Goal: Task Accomplishment & Management: Manage account settings

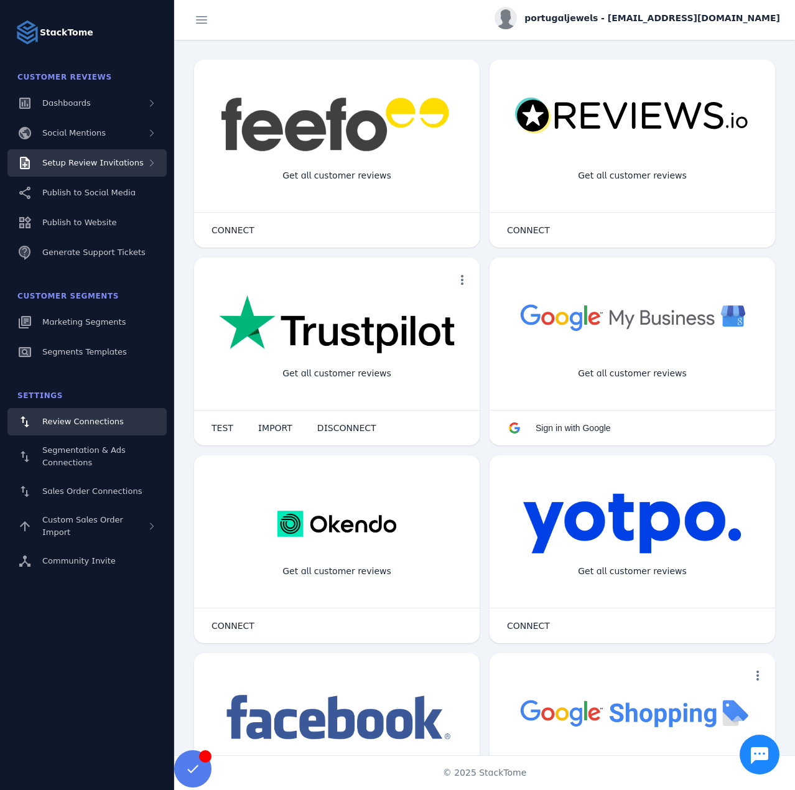
click at [113, 161] on span "Setup Review Invitations" at bounding box center [92, 162] width 101 height 9
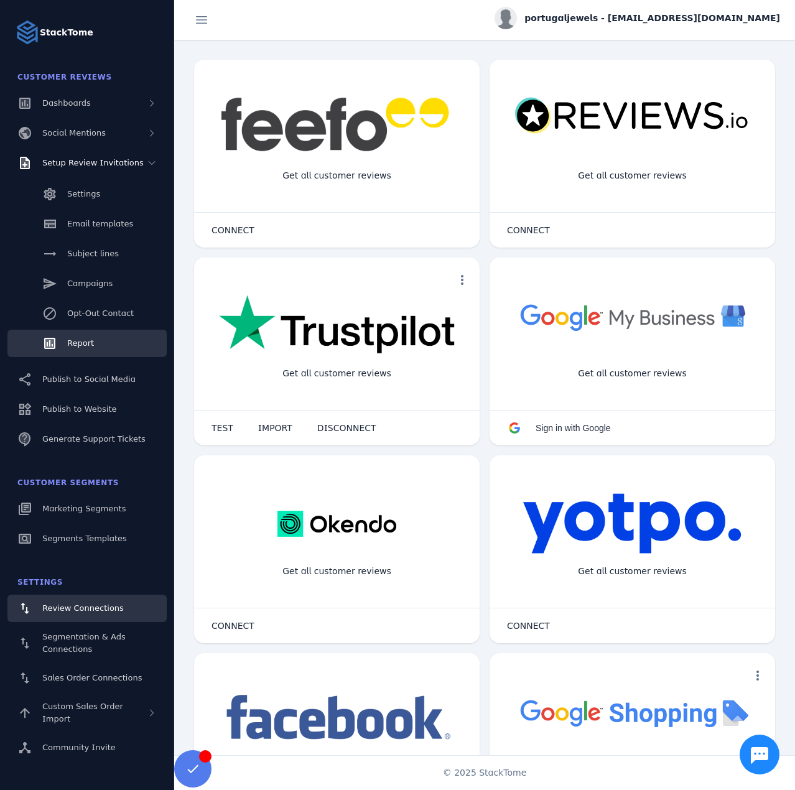
click at [90, 340] on span "Report" at bounding box center [80, 343] width 27 height 9
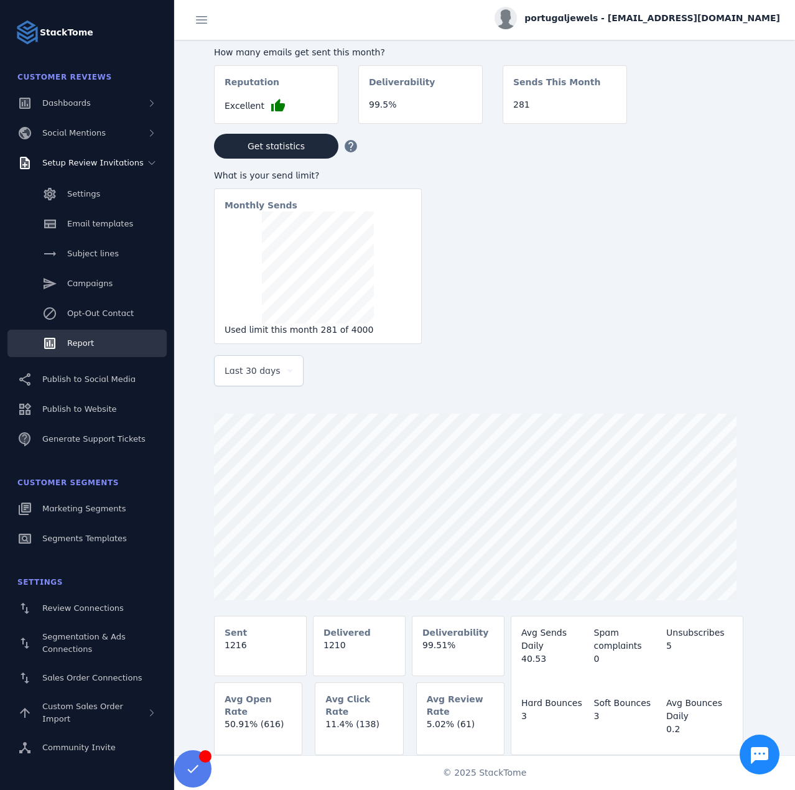
click at [241, 382] on div "Last 30 days" at bounding box center [259, 371] width 68 height 30
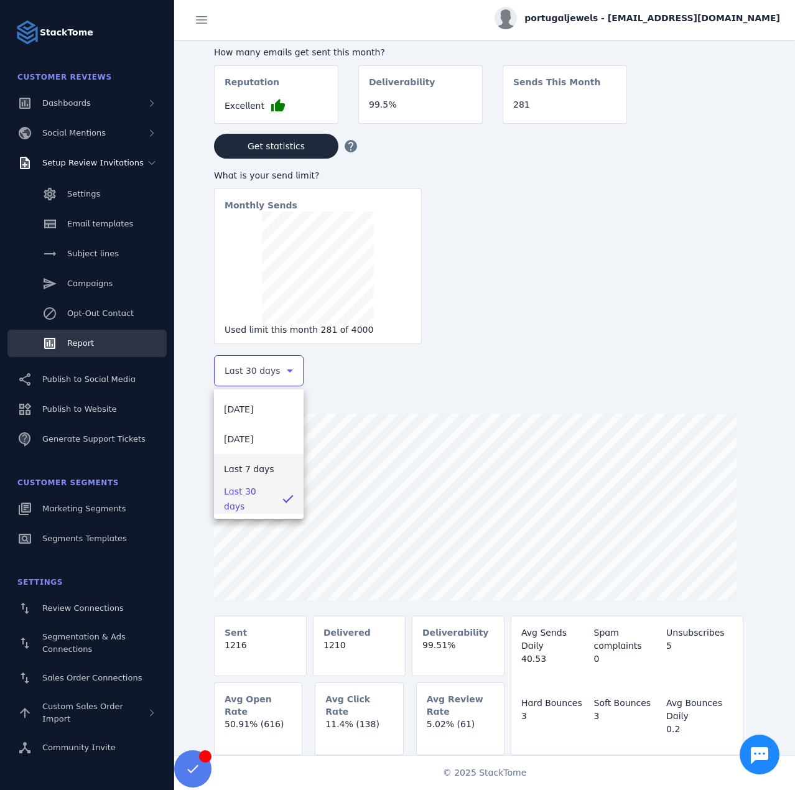
click at [260, 476] on span "Last 7 days" at bounding box center [249, 469] width 50 height 15
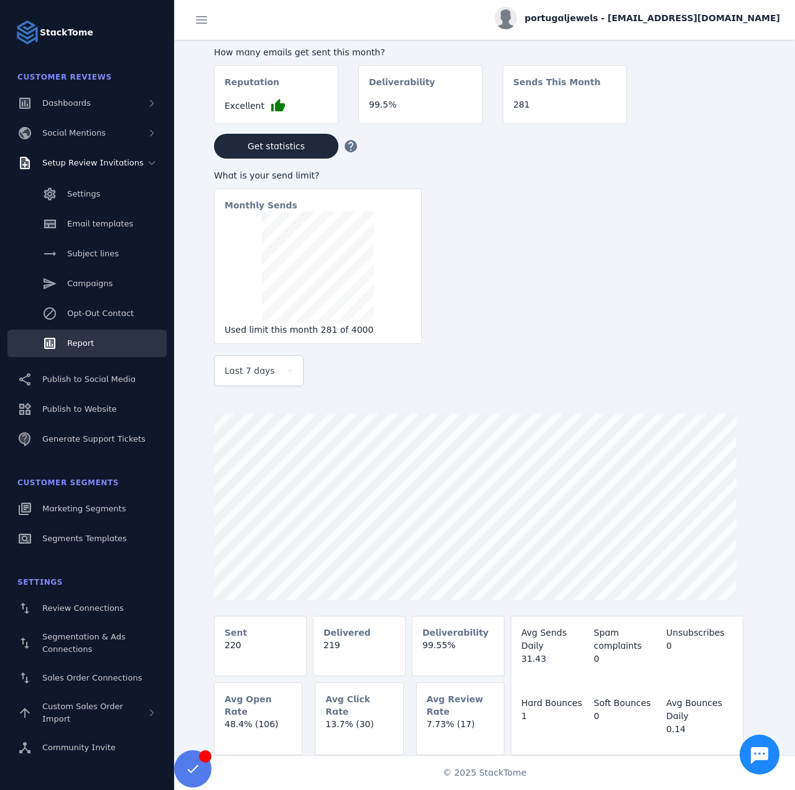
click at [662, 23] on span "portugaljewels - [EMAIL_ADDRESS][DOMAIN_NAME]" at bounding box center [653, 18] width 256 height 13
click at [719, 116] on button "Sign out" at bounding box center [736, 120] width 90 height 30
